Goal: Task Accomplishment & Management: Use online tool/utility

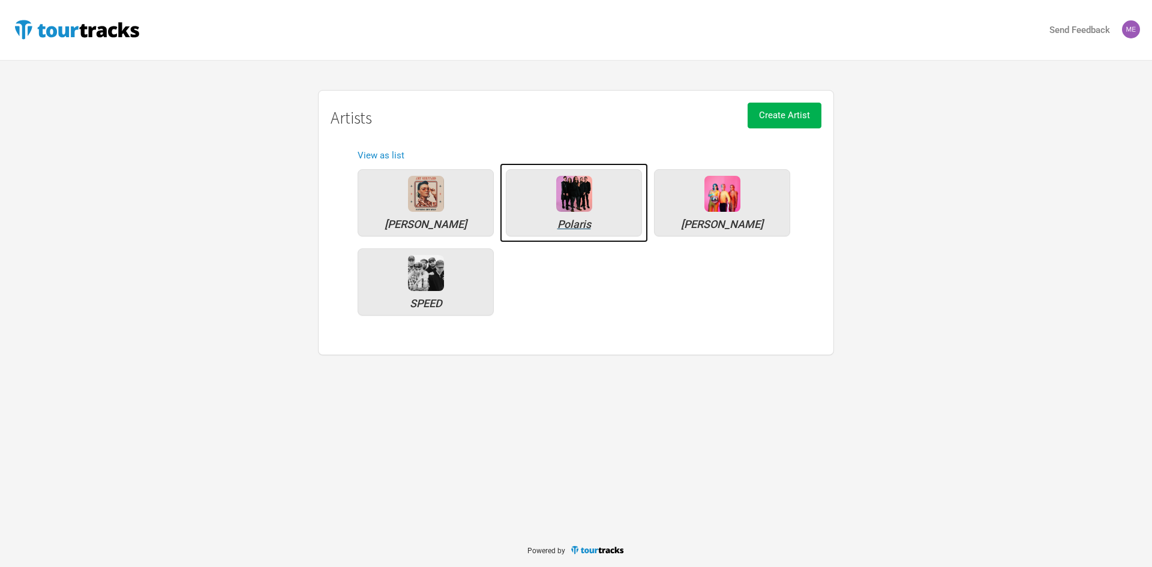
click at [582, 199] on img at bounding box center [574, 194] width 36 height 36
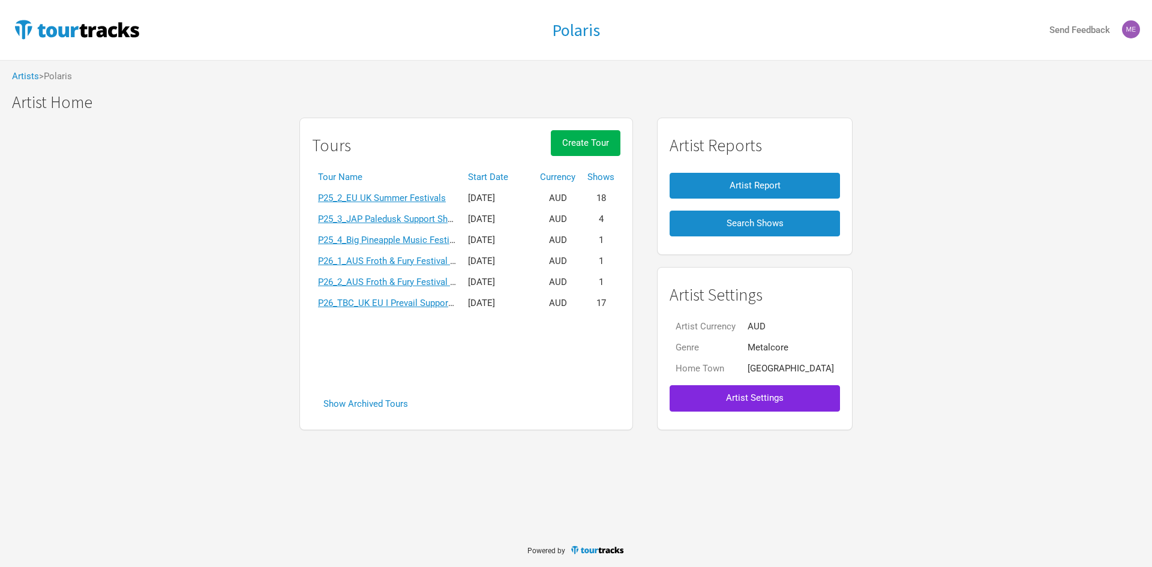
click at [441, 188] on td "P25_2_EU UK Summer Festivals" at bounding box center [387, 198] width 150 height 21
click at [441, 193] on link "P25_2_EU UK Summer Festivals" at bounding box center [382, 198] width 128 height 11
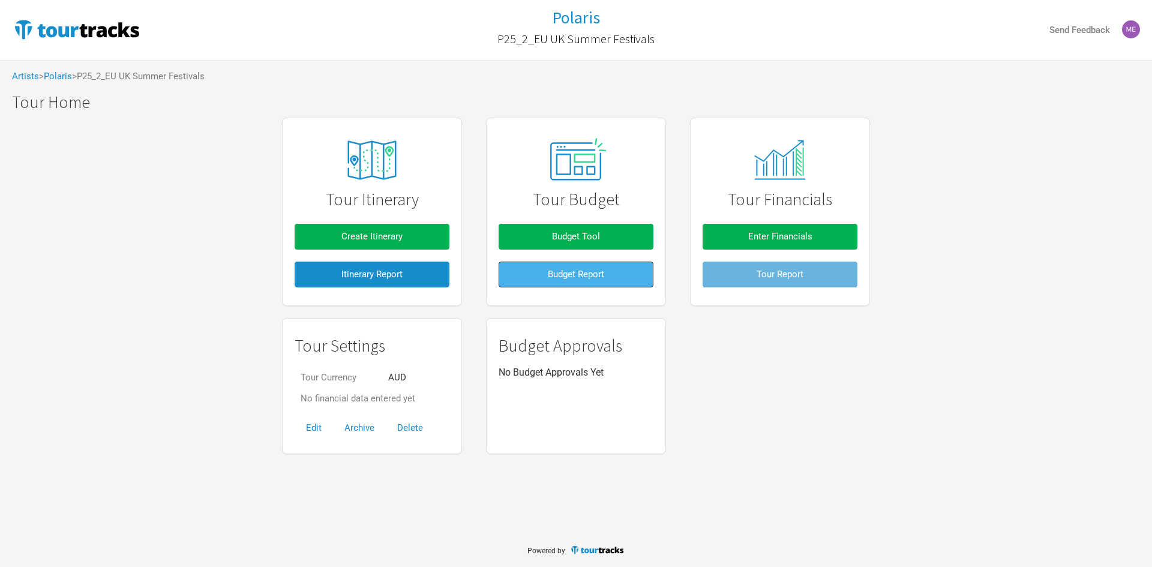
click at [563, 267] on button "Budget Report" at bounding box center [575, 274] width 155 height 26
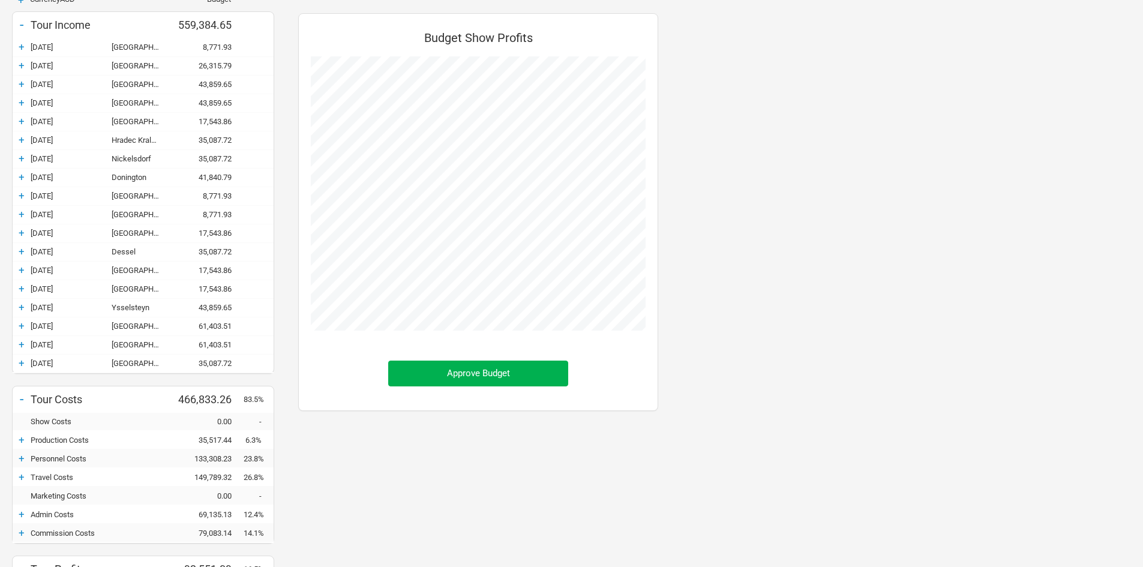
scroll to position [60, 0]
